Goal: Navigation & Orientation: Find specific page/section

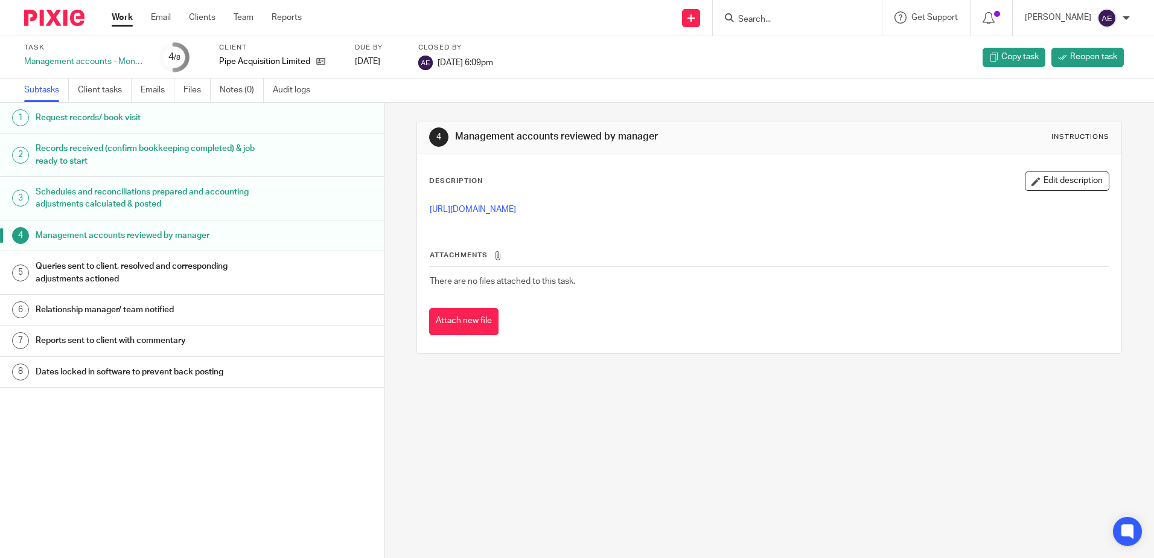
click at [568, 439] on div "4 Management accounts reviewed by manager Instructions Description Edit descrip…" at bounding box center [769, 330] width 770 height 455
click at [123, 21] on link "Work" at bounding box center [122, 17] width 21 height 12
